Goal: Task Accomplishment & Management: Use online tool/utility

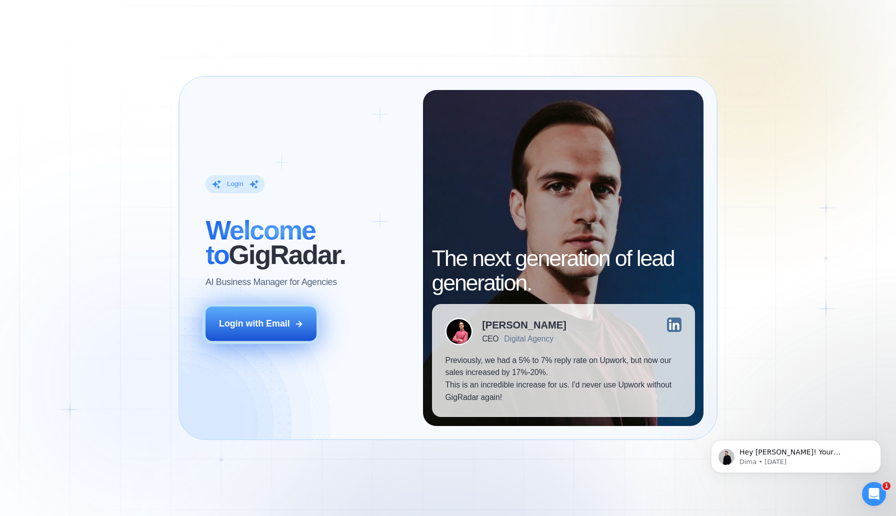
click at [254, 325] on div "Login with Email" at bounding box center [254, 323] width 71 height 12
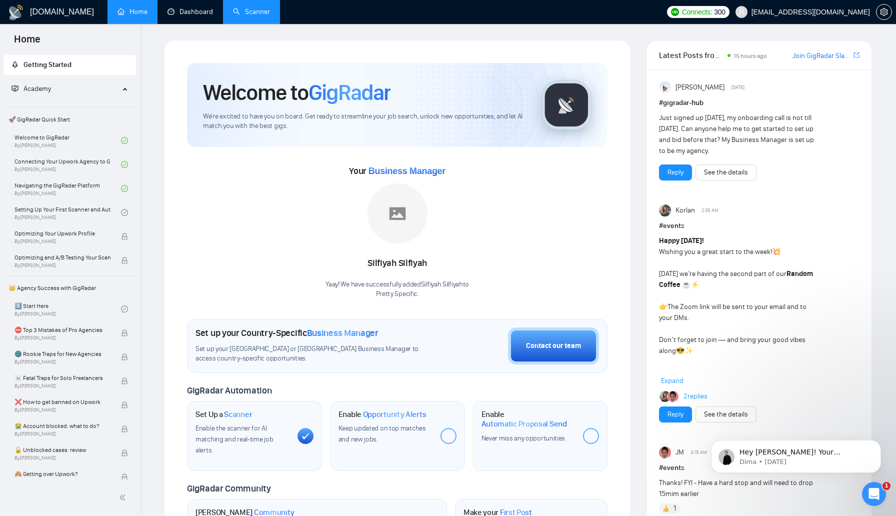
click at [257, 11] on link "Scanner" at bounding box center [251, 11] width 37 height 8
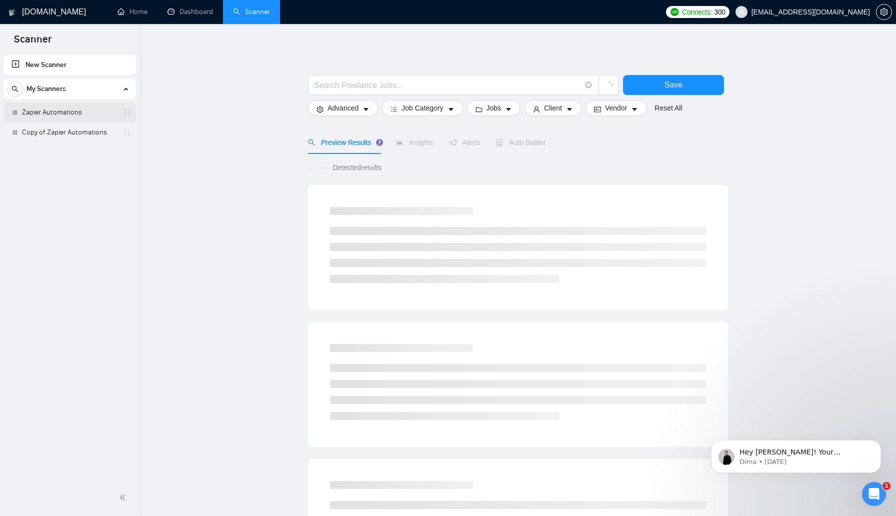
click at [87, 112] on link "Zapier Automations" at bounding box center [69, 112] width 95 height 20
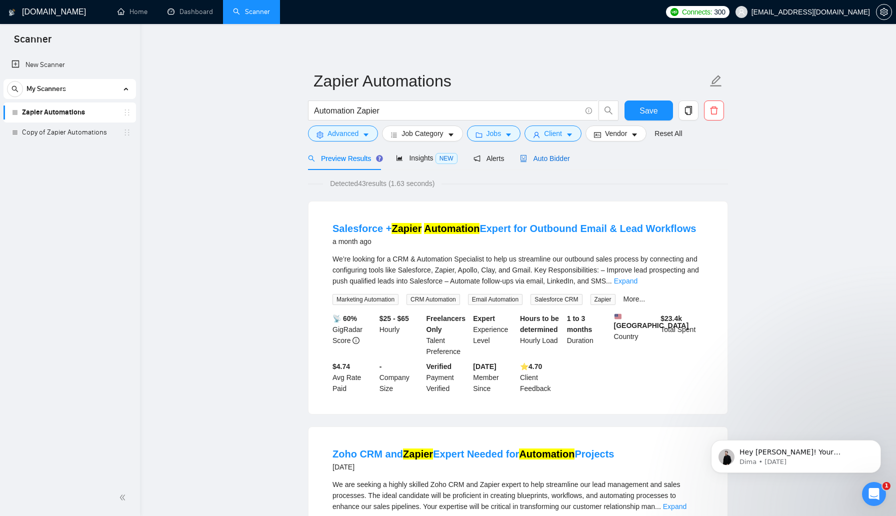
click at [550, 159] on span "Auto Bidder" at bounding box center [544, 158] width 49 height 8
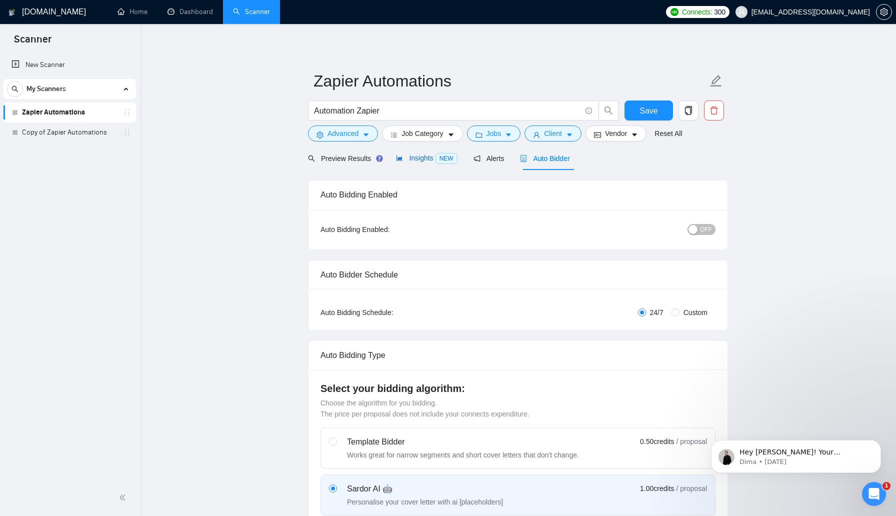
click at [429, 157] on span "Insights NEW" at bounding box center [426, 158] width 61 height 8
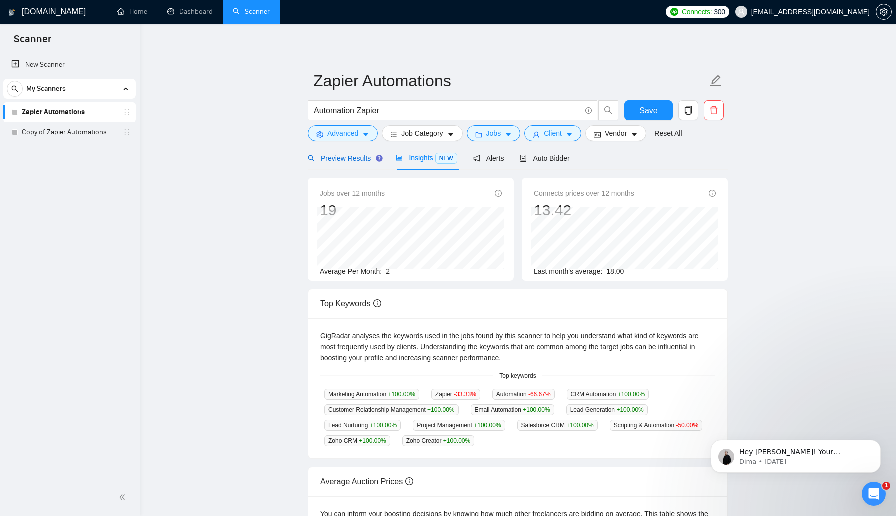
click at [343, 156] on span "Preview Results" at bounding box center [344, 158] width 72 height 8
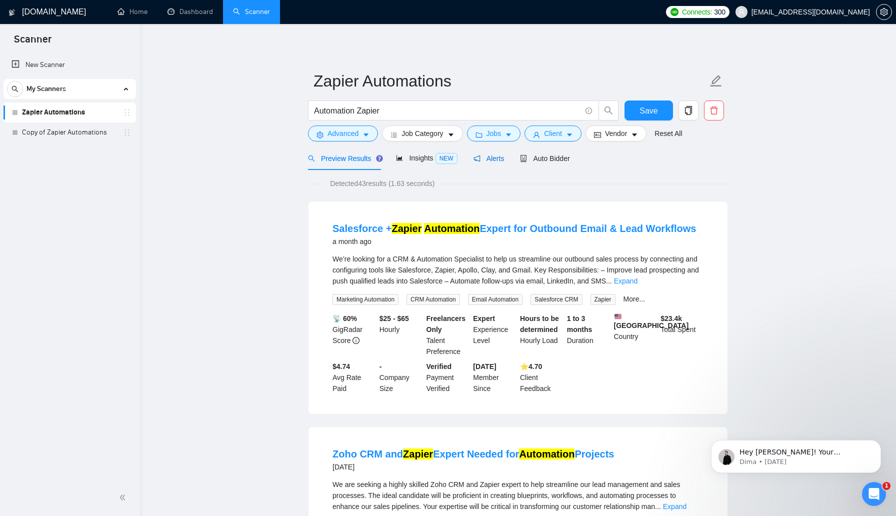
click at [493, 157] on span "Alerts" at bounding box center [488, 158] width 31 height 8
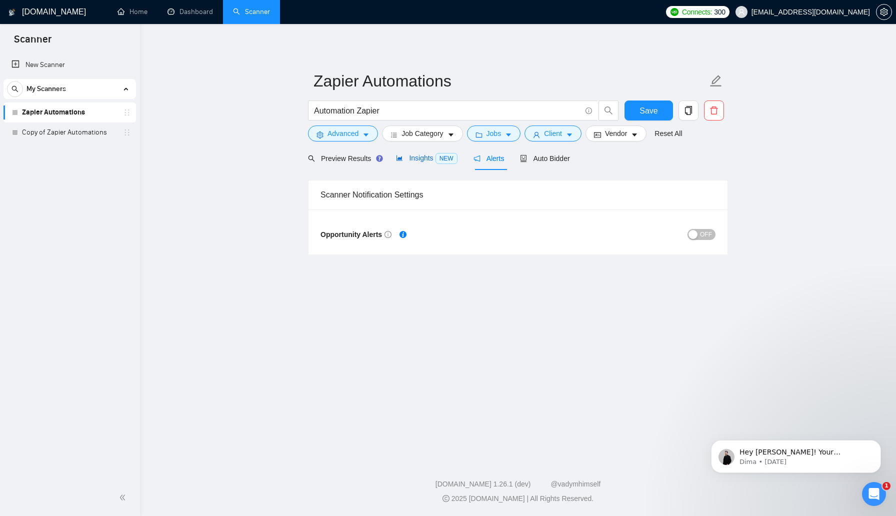
click at [424, 159] on span "Insights NEW" at bounding box center [426, 158] width 61 height 8
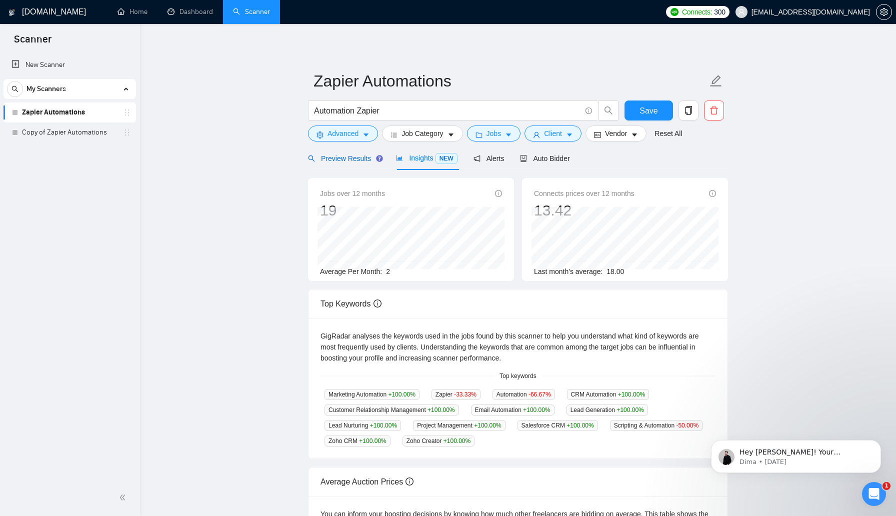
click at [357, 156] on span "Preview Results" at bounding box center [344, 158] width 72 height 8
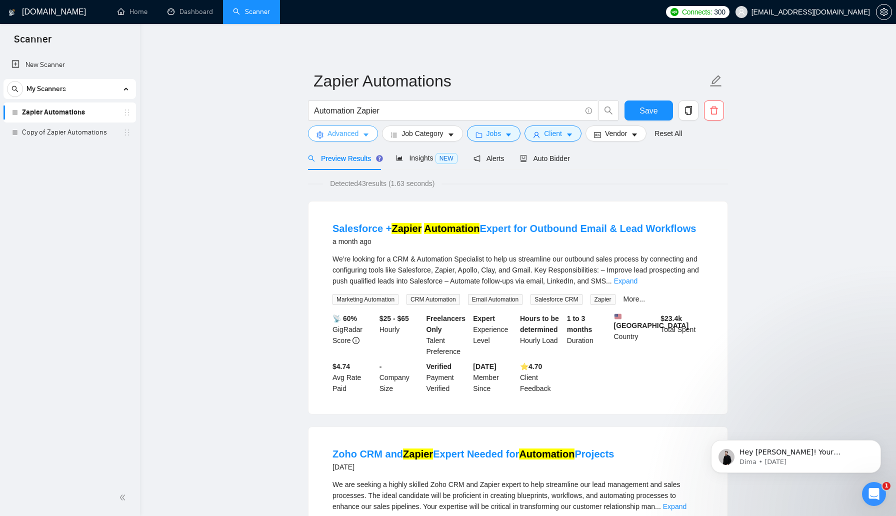
click at [370, 130] on button "Advanced" at bounding box center [343, 133] width 70 height 16
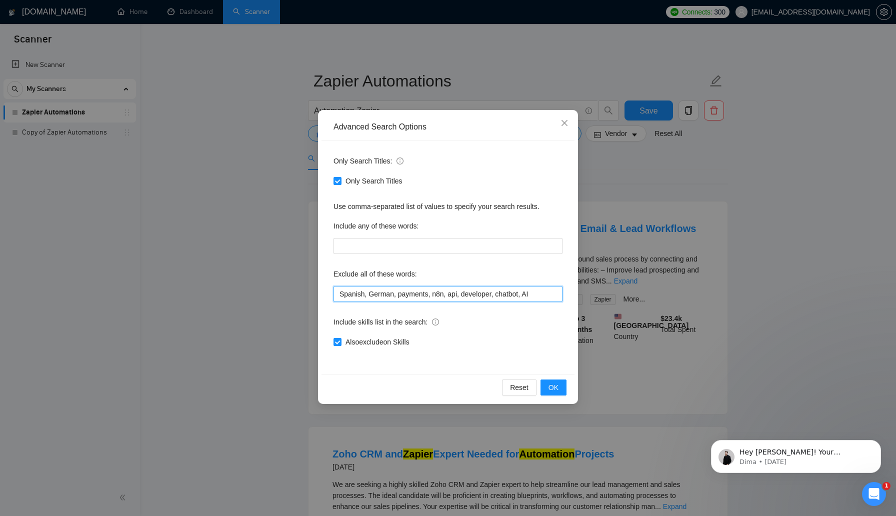
click at [456, 295] on input "Spanish, German, payments, n8n, api, developer, chatbot, AI" at bounding box center [447, 294] width 229 height 16
click at [543, 290] on input "Spanish, German, payments, n8n, developer, chatbot, AI" at bounding box center [447, 294] width 229 height 16
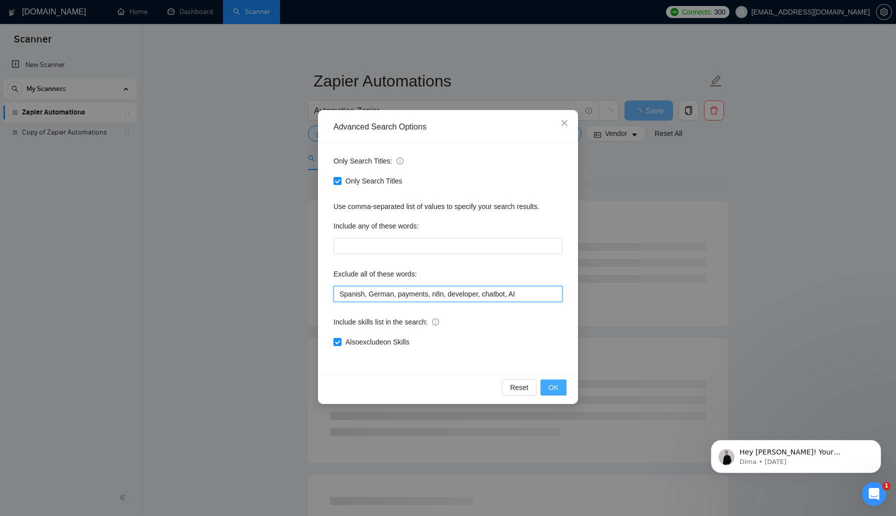
type input "Spanish, German, payments, n8n, developer, chatbot, AI"
click at [551, 386] on span "OK" at bounding box center [553, 387] width 10 height 11
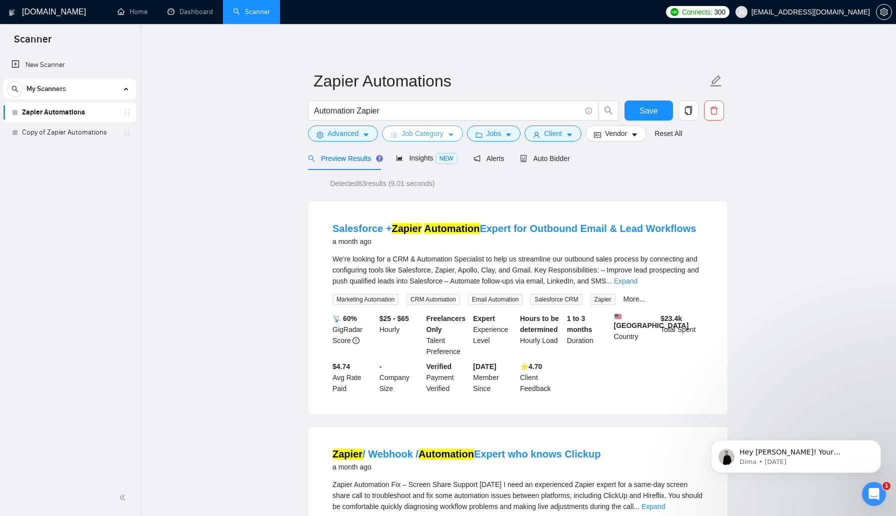
click at [416, 135] on span "Job Category" at bounding box center [421, 133] width 41 height 11
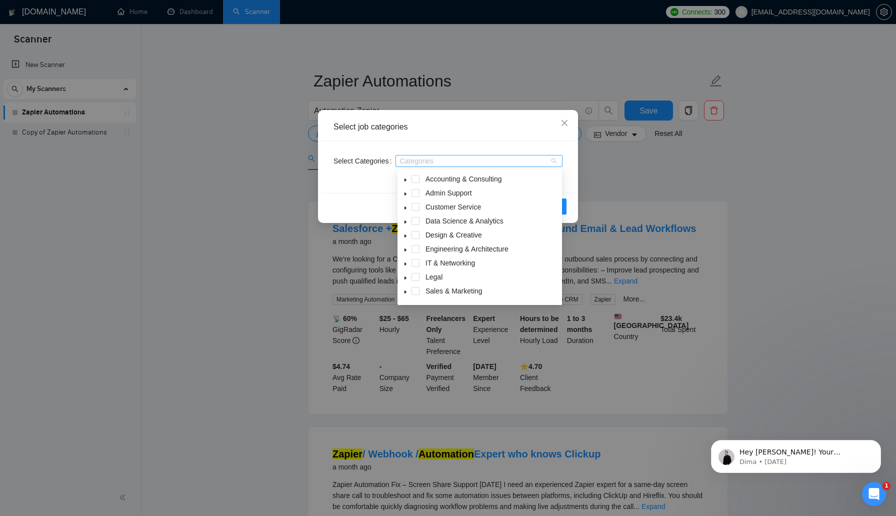
click at [425, 159] on div at bounding box center [474, 161] width 152 height 8
click at [425, 158] on div at bounding box center [474, 161] width 152 height 8
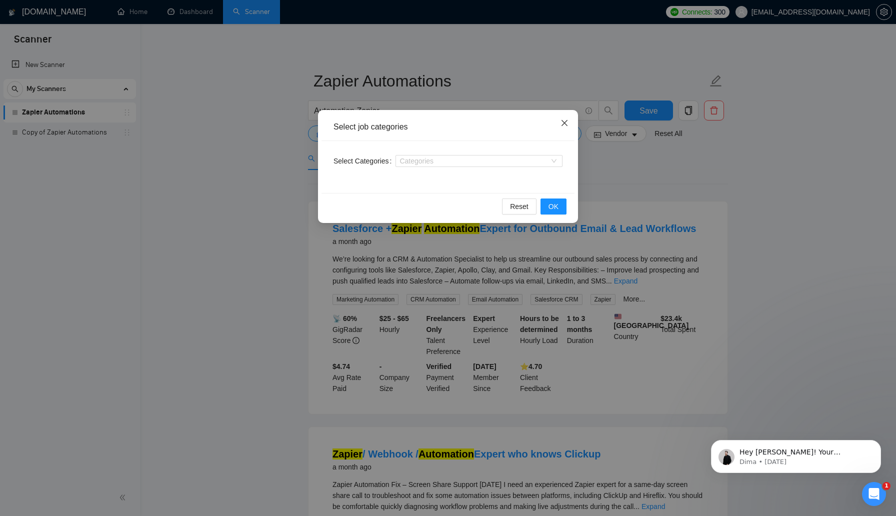
click at [563, 121] on icon "close" at bounding box center [564, 123] width 8 height 8
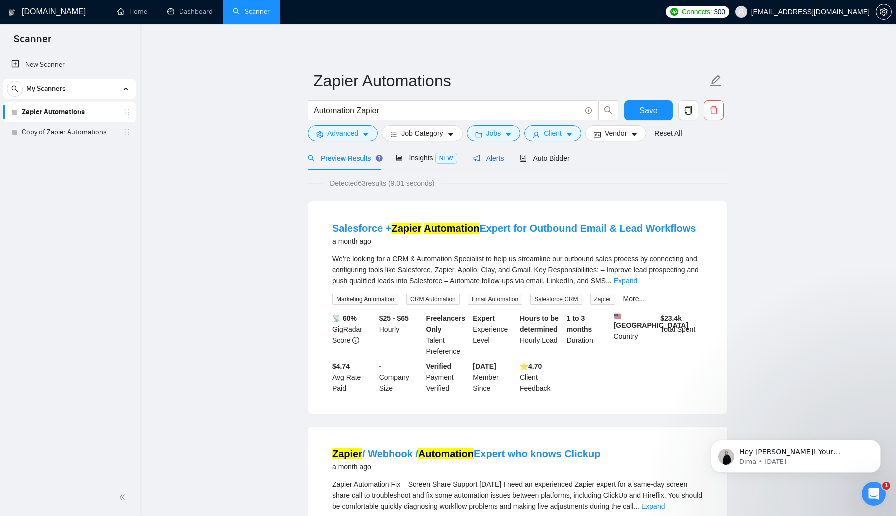
click at [501, 160] on span "Alerts" at bounding box center [488, 158] width 31 height 8
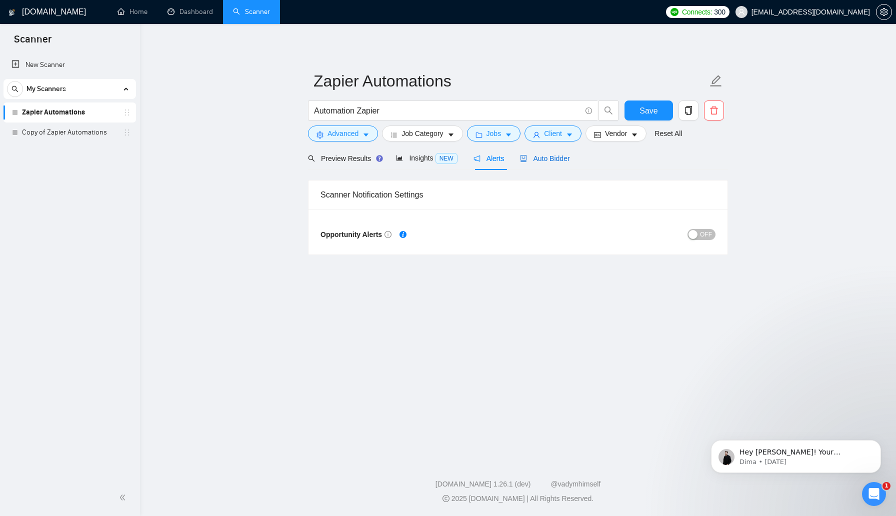
click at [542, 157] on span "Auto Bidder" at bounding box center [544, 158] width 49 height 8
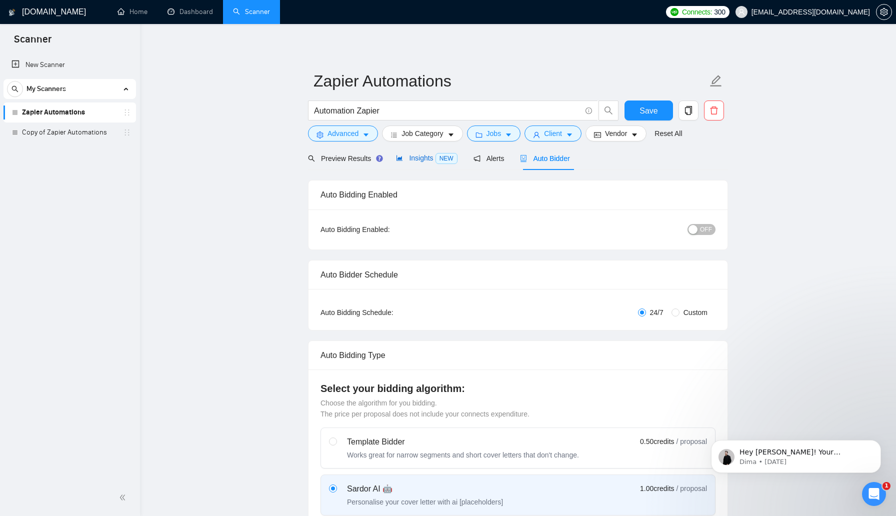
click at [426, 156] on span "Insights NEW" at bounding box center [426, 158] width 61 height 8
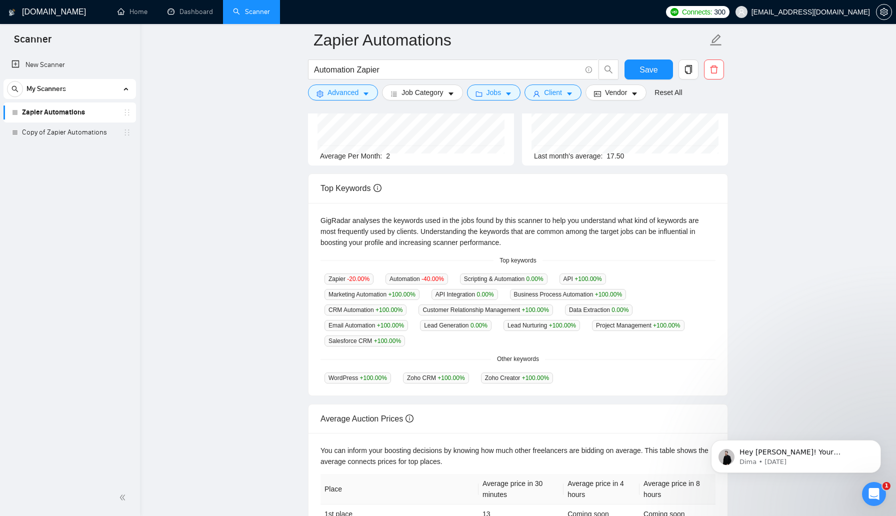
scroll to position [122, 0]
click at [765, 458] on p "Dima • [DATE]" at bounding box center [803, 461] width 129 height 9
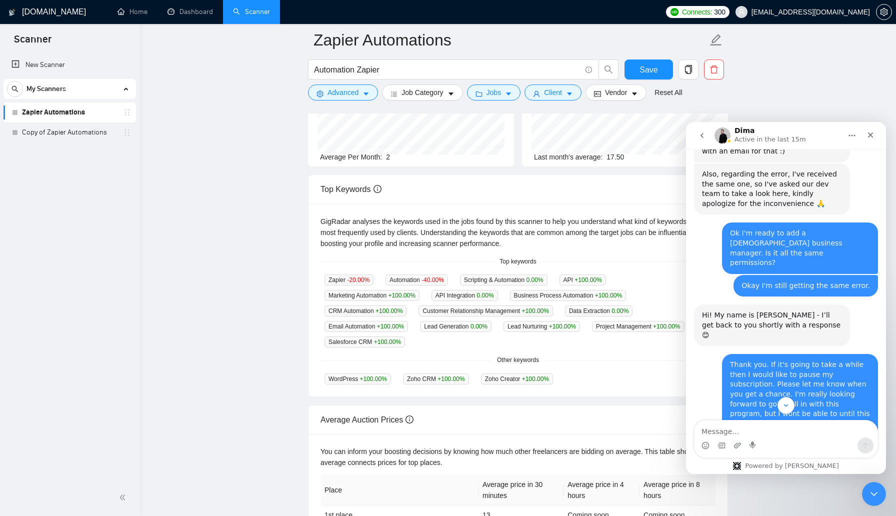
scroll to position [3379, 0]
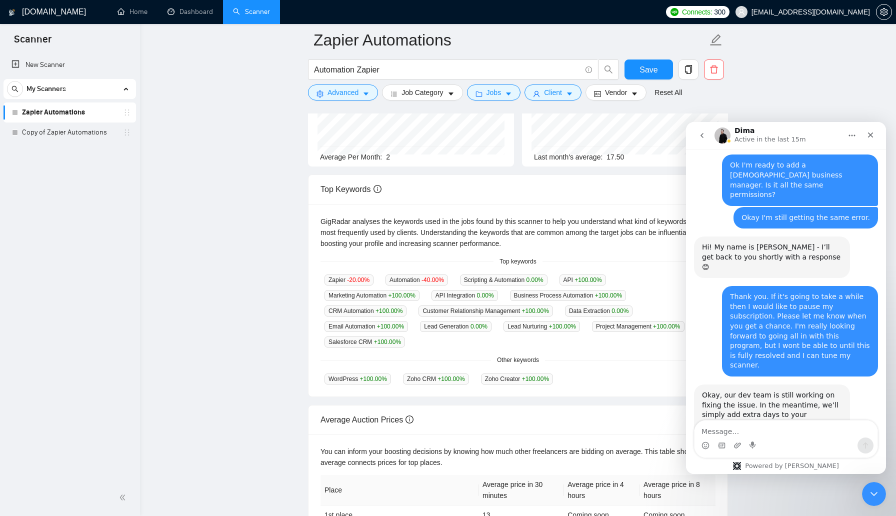
click at [798, 437] on textarea "Message…" at bounding box center [785, 428] width 183 height 17
click at [803, 428] on textarea "Message…" at bounding box center [785, 428] width 183 height 17
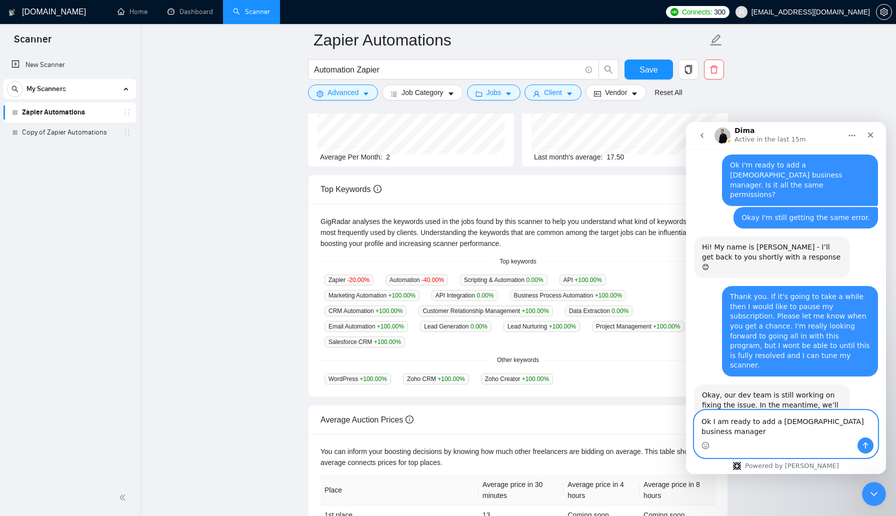
type textarea "Ok I am ready to add a [DEMOGRAPHIC_DATA] business manager."
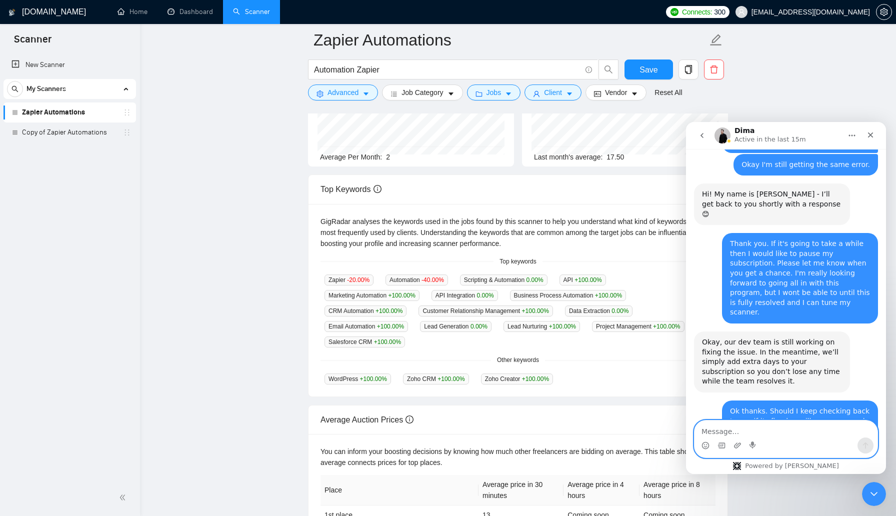
scroll to position [3432, 0]
click at [836, 83] on main "Zapier Automations Automation Zapier Save Advanced Job Category Jobs Client Ven…" at bounding box center [518, 257] width 724 height 678
click at [875, 134] on div "Close" at bounding box center [870, 135] width 18 height 18
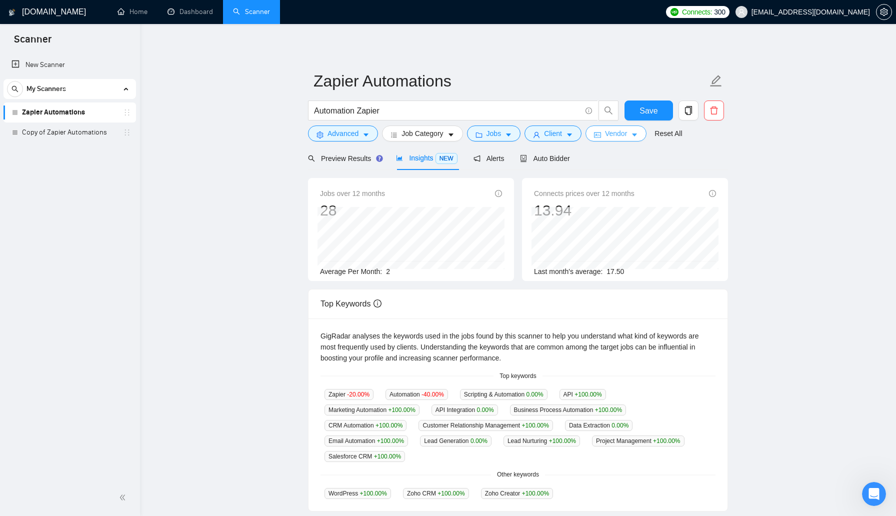
click at [614, 135] on span "Vendor" at bounding box center [616, 133] width 22 height 11
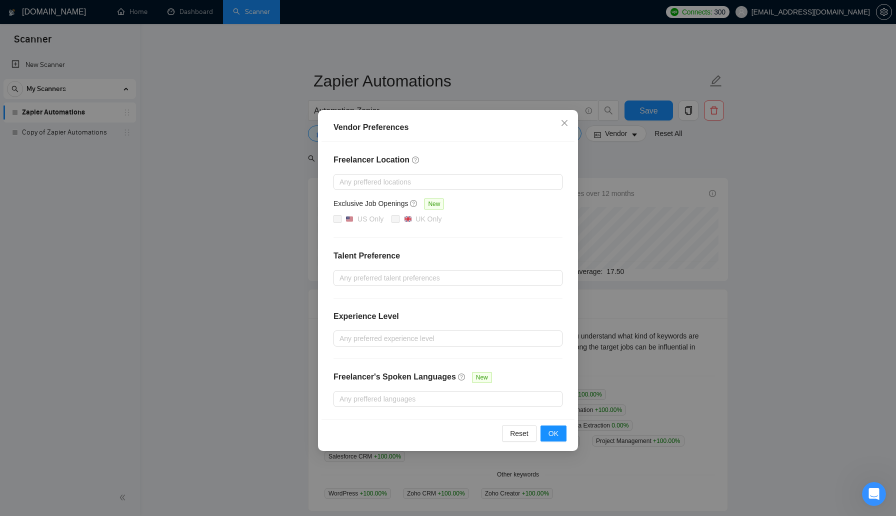
click at [612, 160] on div "Vendor Preferences Freelancer Location Any preffered locations Exclusive Job Op…" at bounding box center [448, 258] width 896 height 516
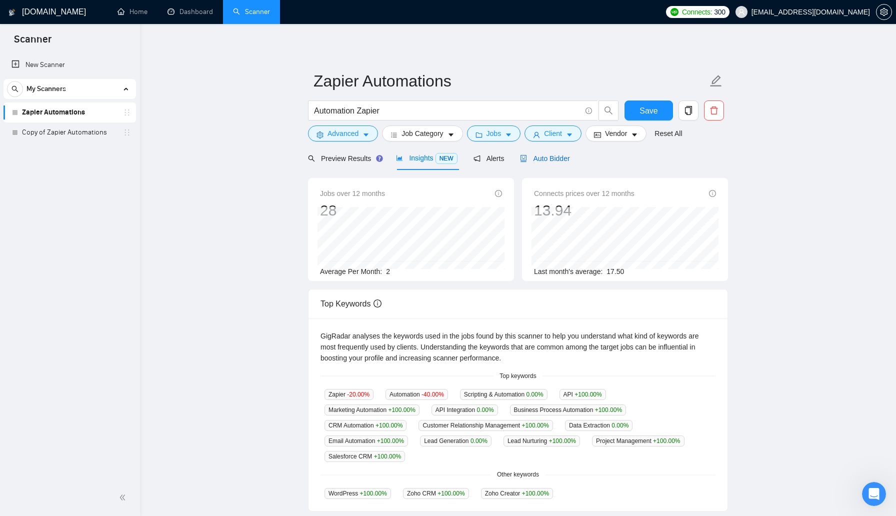
click at [549, 162] on span "Auto Bidder" at bounding box center [544, 158] width 49 height 8
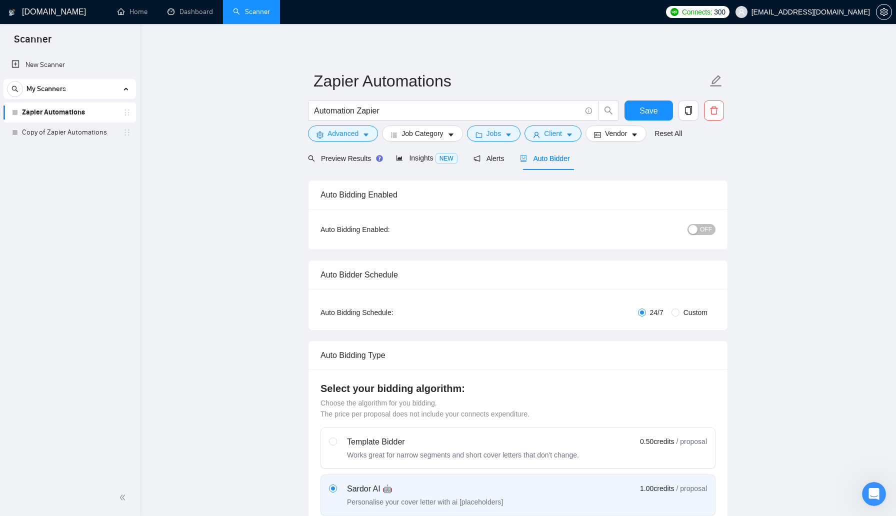
click at [693, 229] on div "button" at bounding box center [692, 229] width 9 height 9
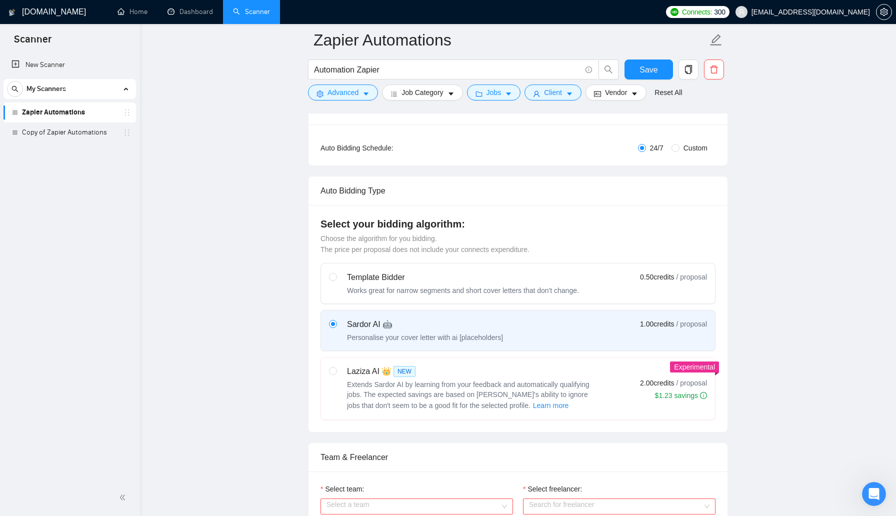
scroll to position [173, 0]
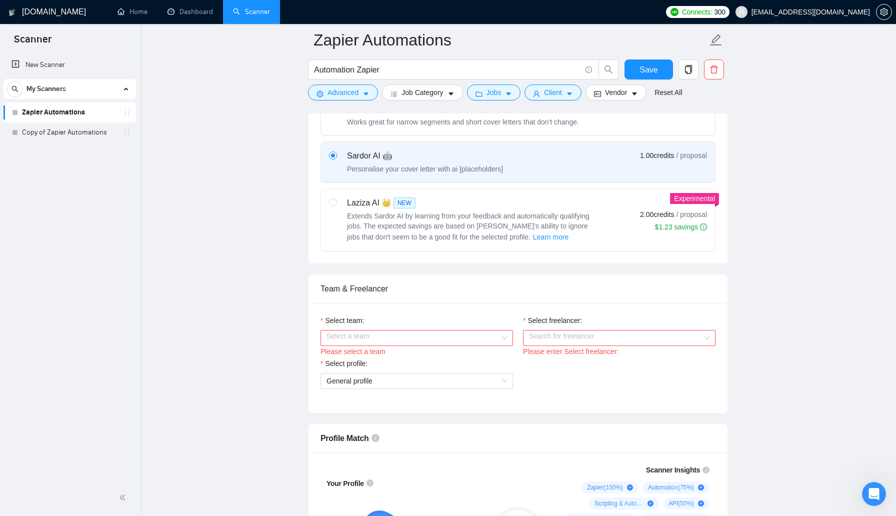
scroll to position [342, 0]
click at [442, 339] on input "Select team:" at bounding box center [412, 336] width 173 height 15
click at [444, 356] on div "Pretty Specific" at bounding box center [416, 356] width 180 height 11
click at [590, 334] on input "Select freelancer:" at bounding box center [615, 336] width 173 height 15
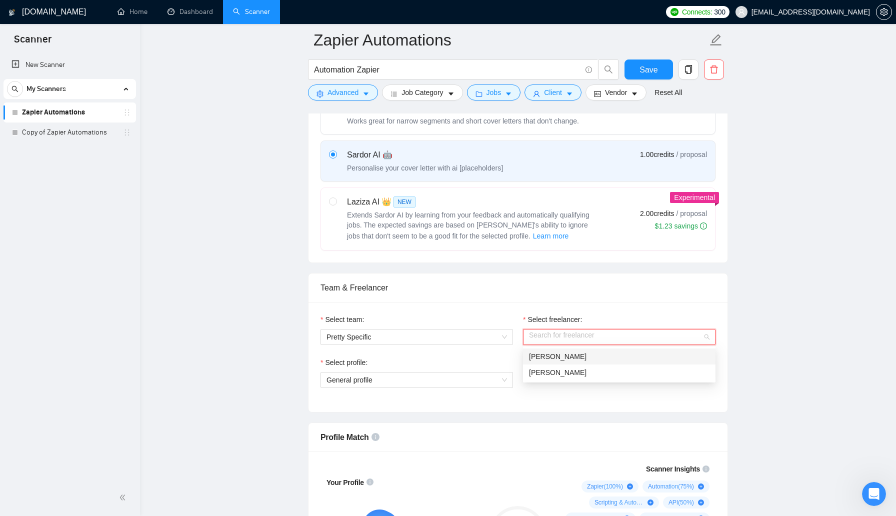
click at [591, 357] on div "[PERSON_NAME]" at bounding box center [619, 356] width 180 height 11
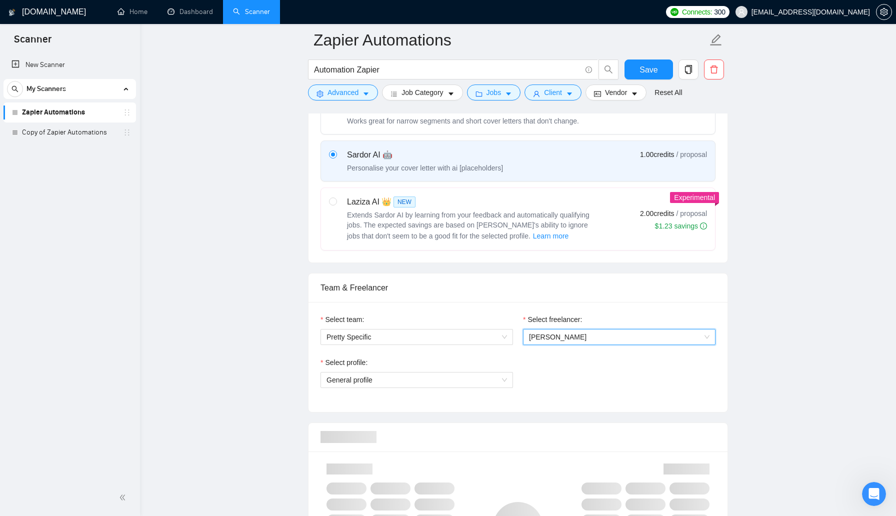
click at [463, 373] on span "General profile" at bounding box center [416, 379] width 180 height 15
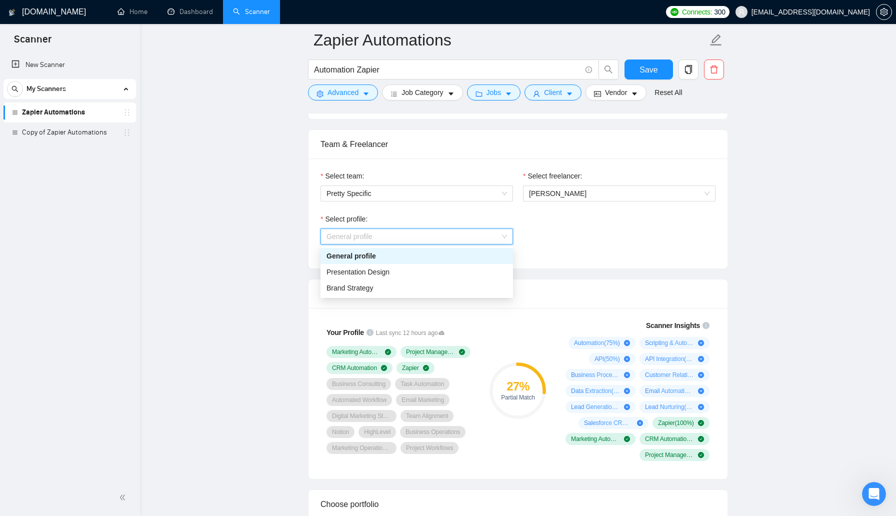
scroll to position [486, 0]
click at [712, 283] on div "Profile Match" at bounding box center [517, 293] width 395 height 28
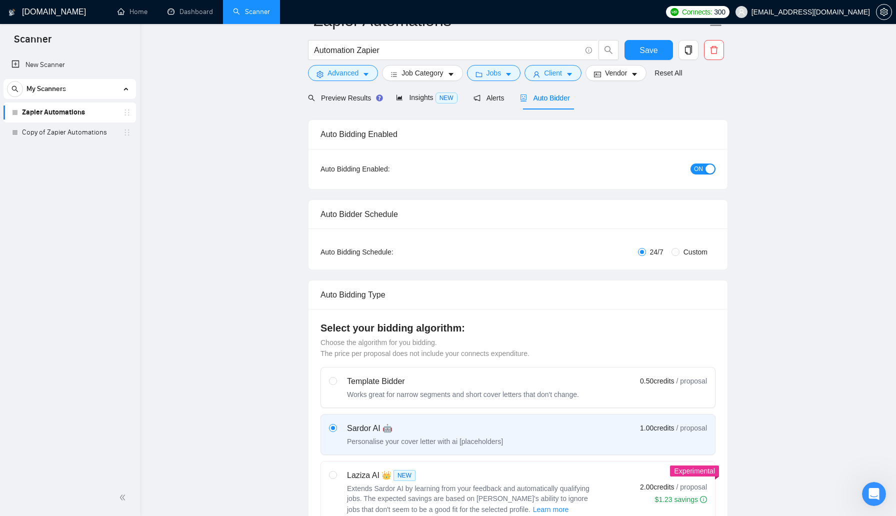
scroll to position [0, 0]
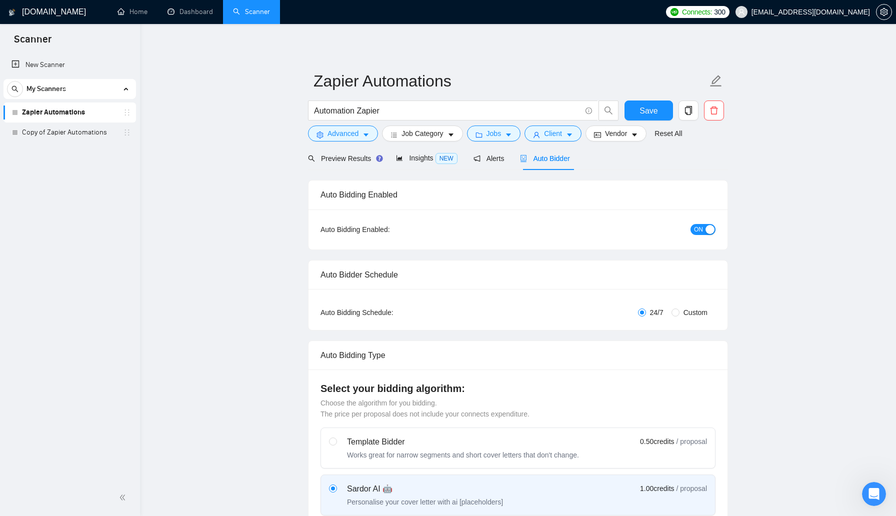
click at [701, 226] on span "ON" at bounding box center [698, 229] width 9 height 11
